Goal: Task Accomplishment & Management: Use online tool/utility

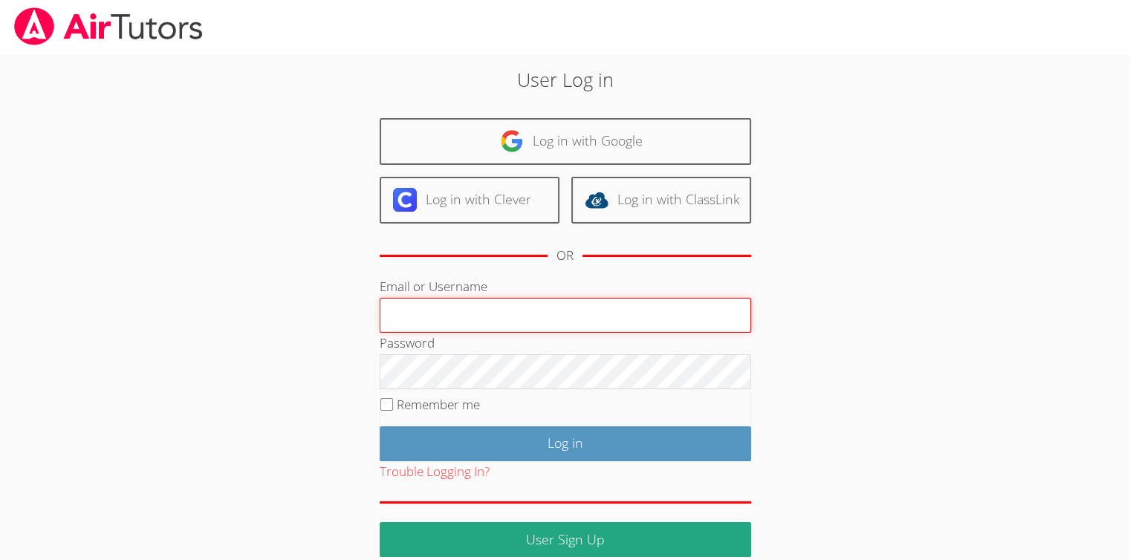
type input "Skonickisarah@gmail.com"
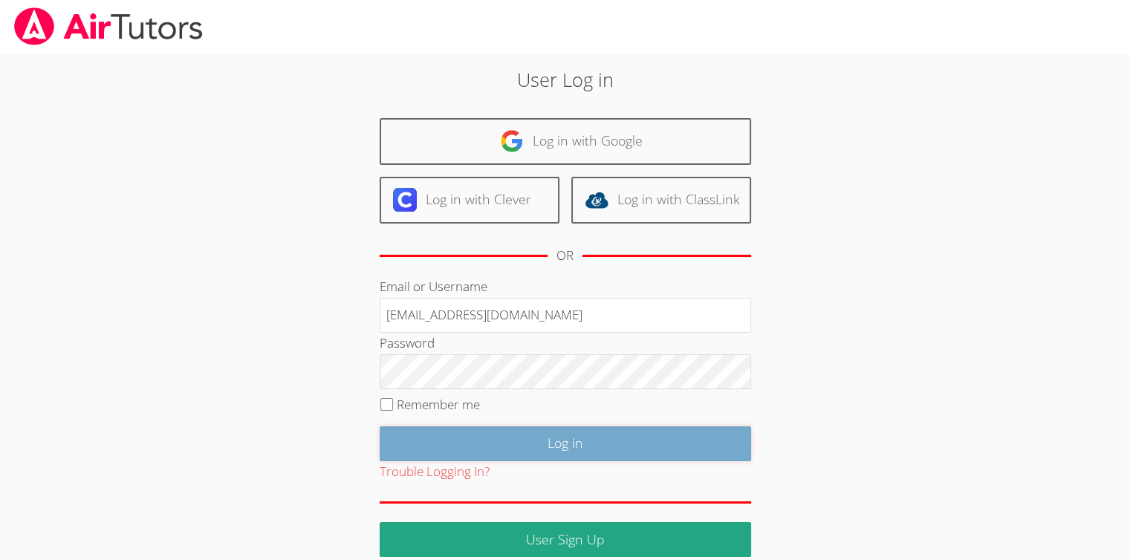
click at [599, 441] on input "Log in" at bounding box center [566, 444] width 372 height 35
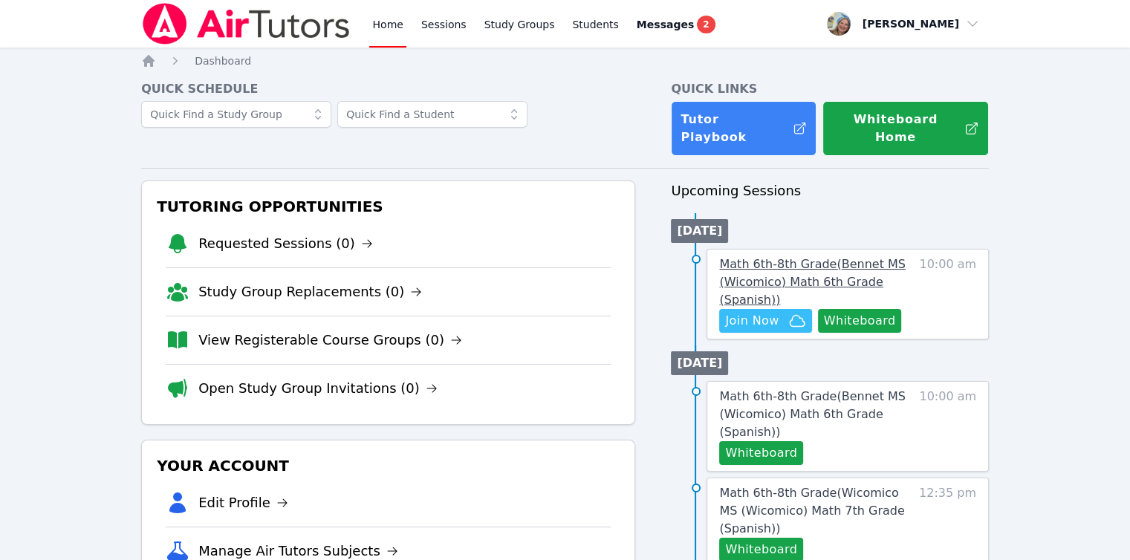
click at [776, 289] on link "Math 6th-8th Grade ( Bennet MS (Wicomico) Math 6th Grade (Spanish) )" at bounding box center [815, 282] width 192 height 53
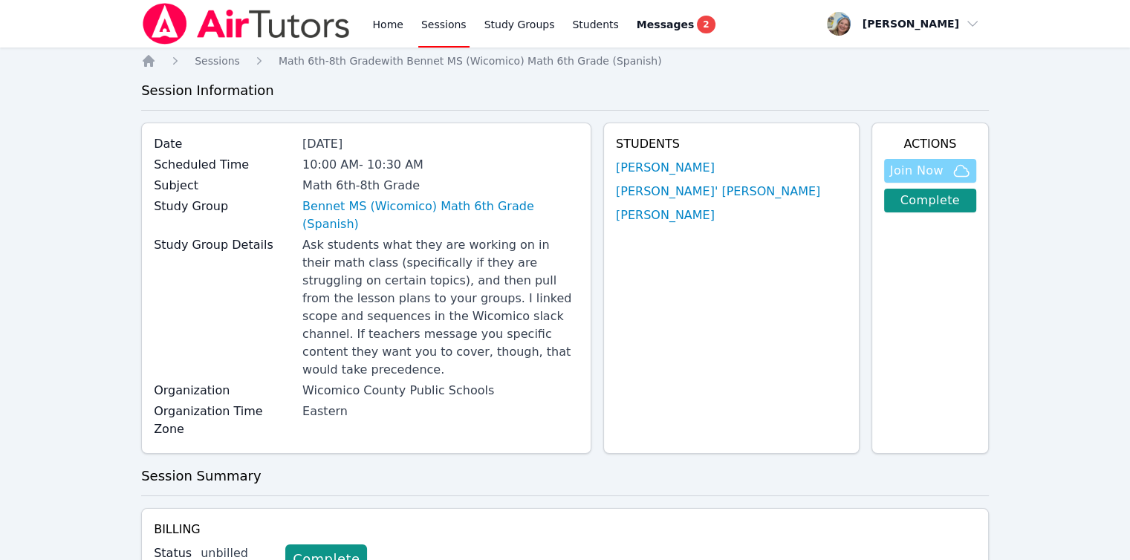
click at [901, 178] on span "Join Now" at bounding box center [916, 171] width 53 height 18
click at [395, 36] on link "Home" at bounding box center [387, 24] width 36 height 48
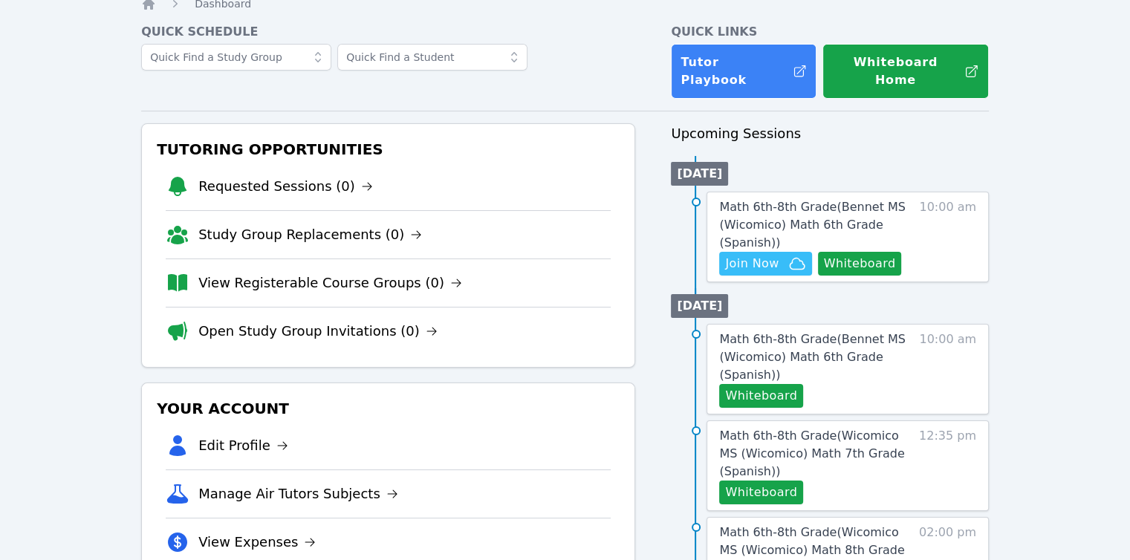
scroll to position [149, 0]
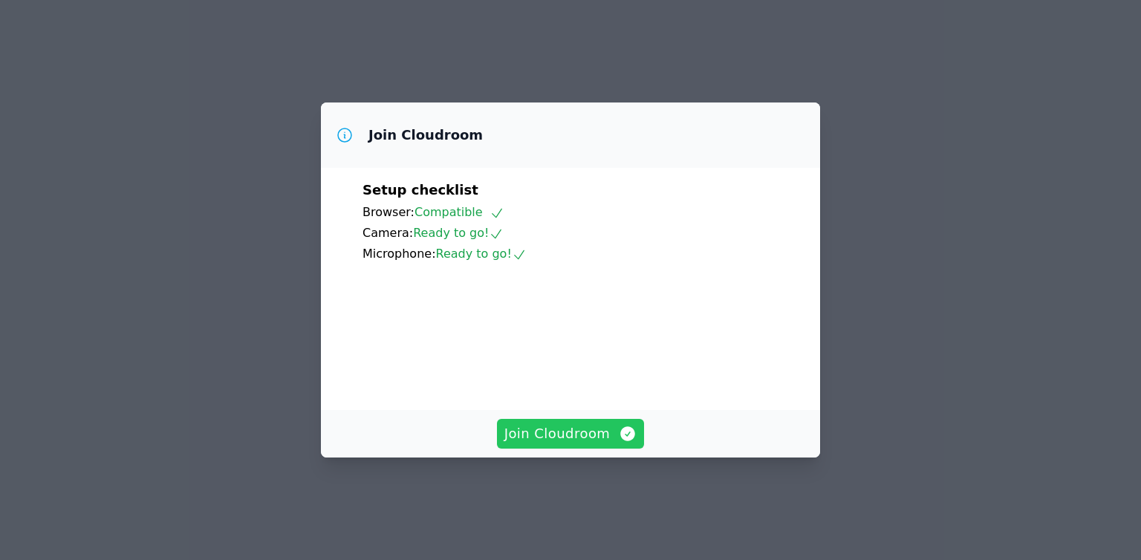
click at [580, 444] on span "Join Cloudroom" at bounding box center [571, 434] width 133 height 21
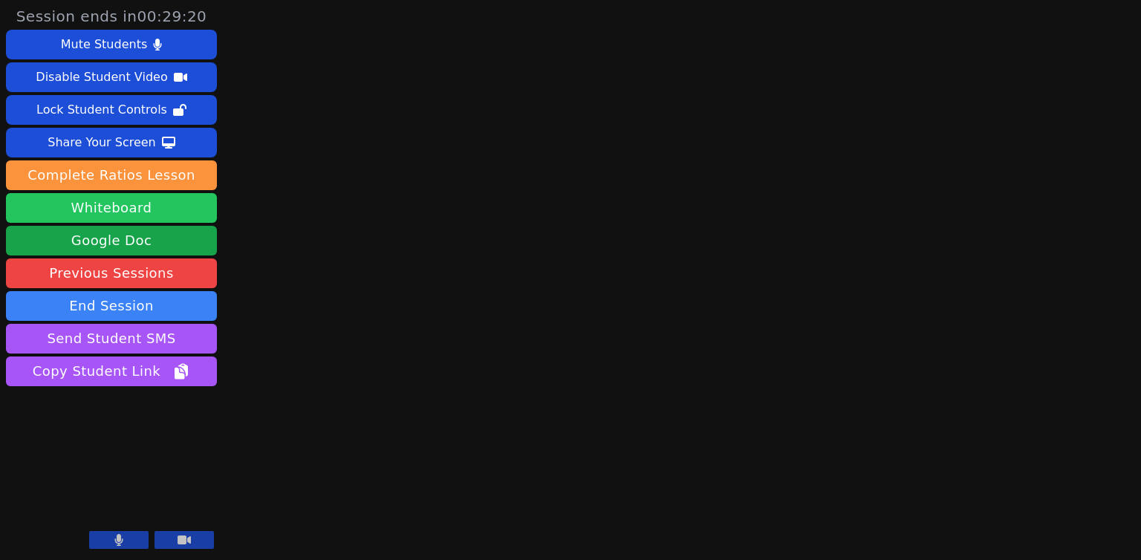
click at [156, 209] on button "Whiteboard" at bounding box center [111, 208] width 211 height 30
